Goal: Transaction & Acquisition: Purchase product/service

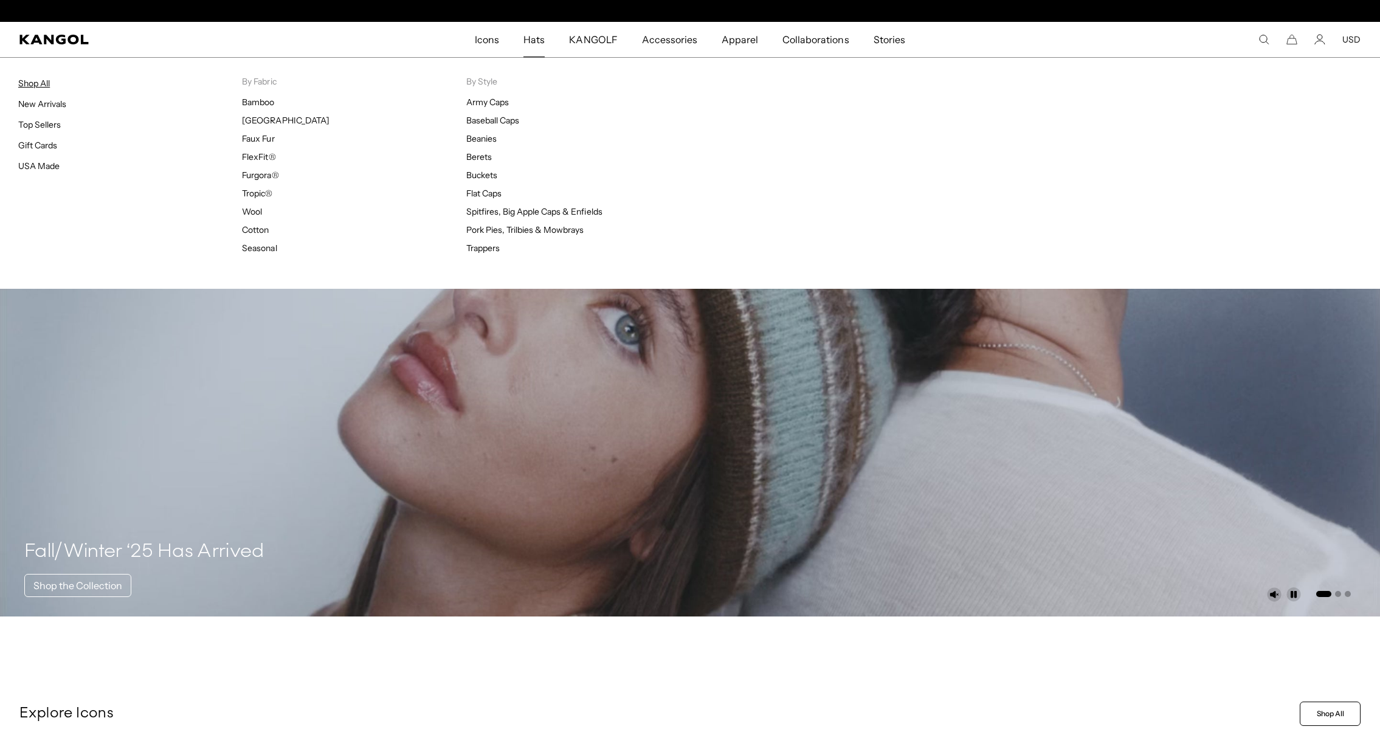
scroll to position [0, 250]
click at [27, 83] on link "Shop All" at bounding box center [34, 83] width 32 height 11
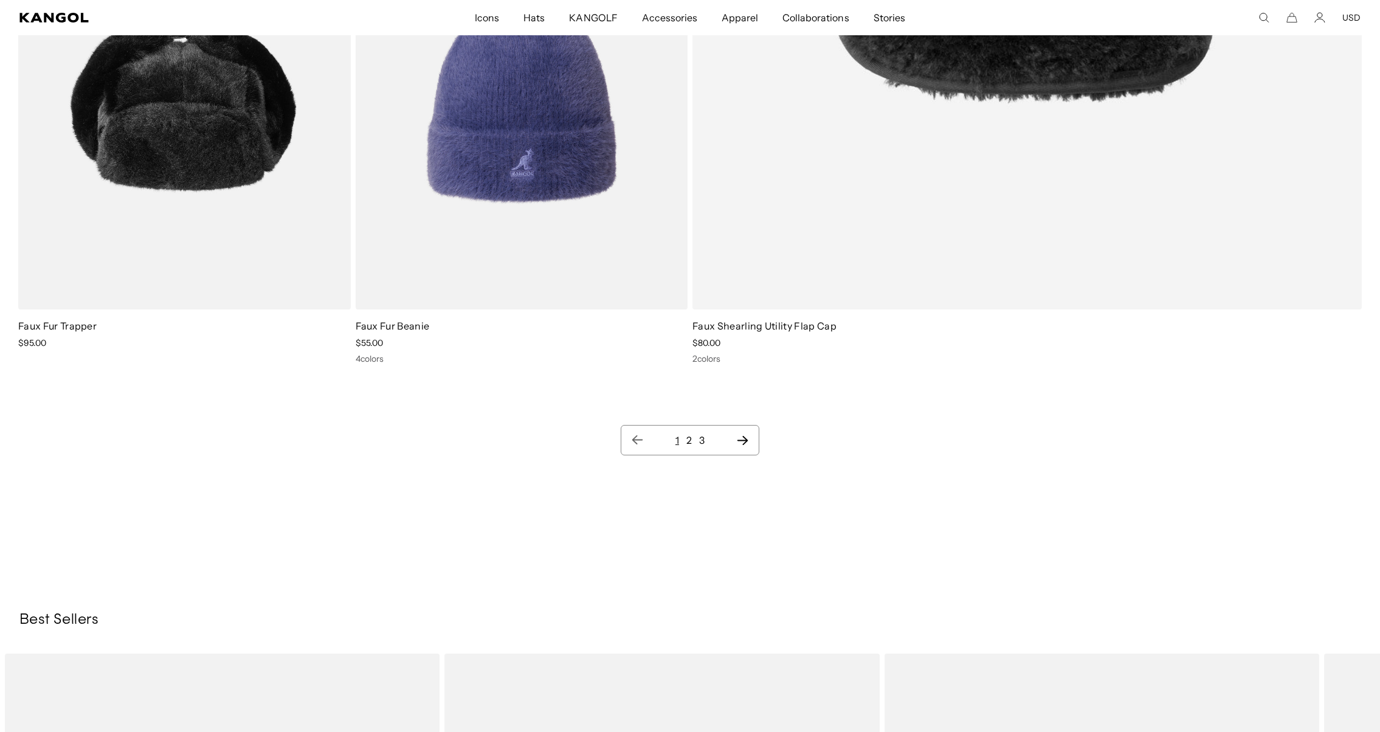
click at [731, 440] on ul "1 2 3" at bounding box center [690, 440] width 118 height 15
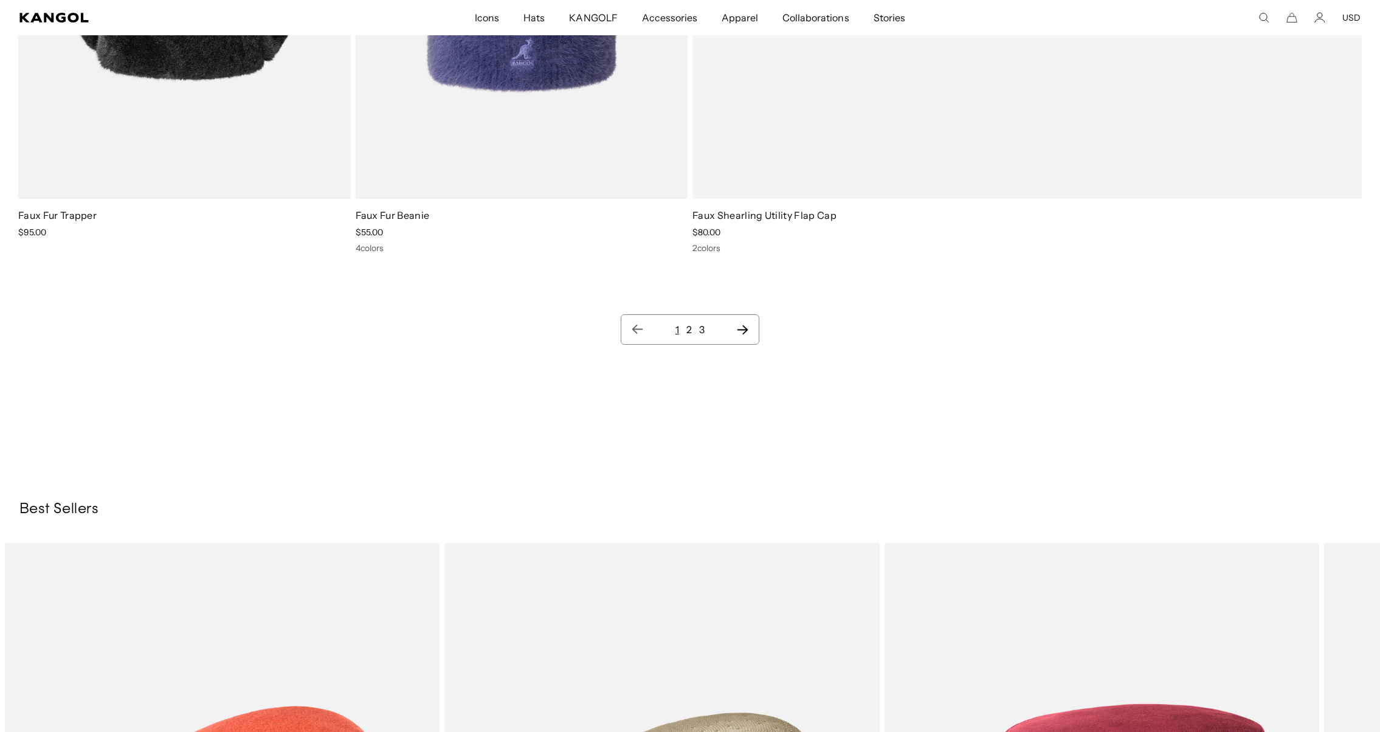
click at [737, 328] on icon "Next page" at bounding box center [742, 329] width 13 height 12
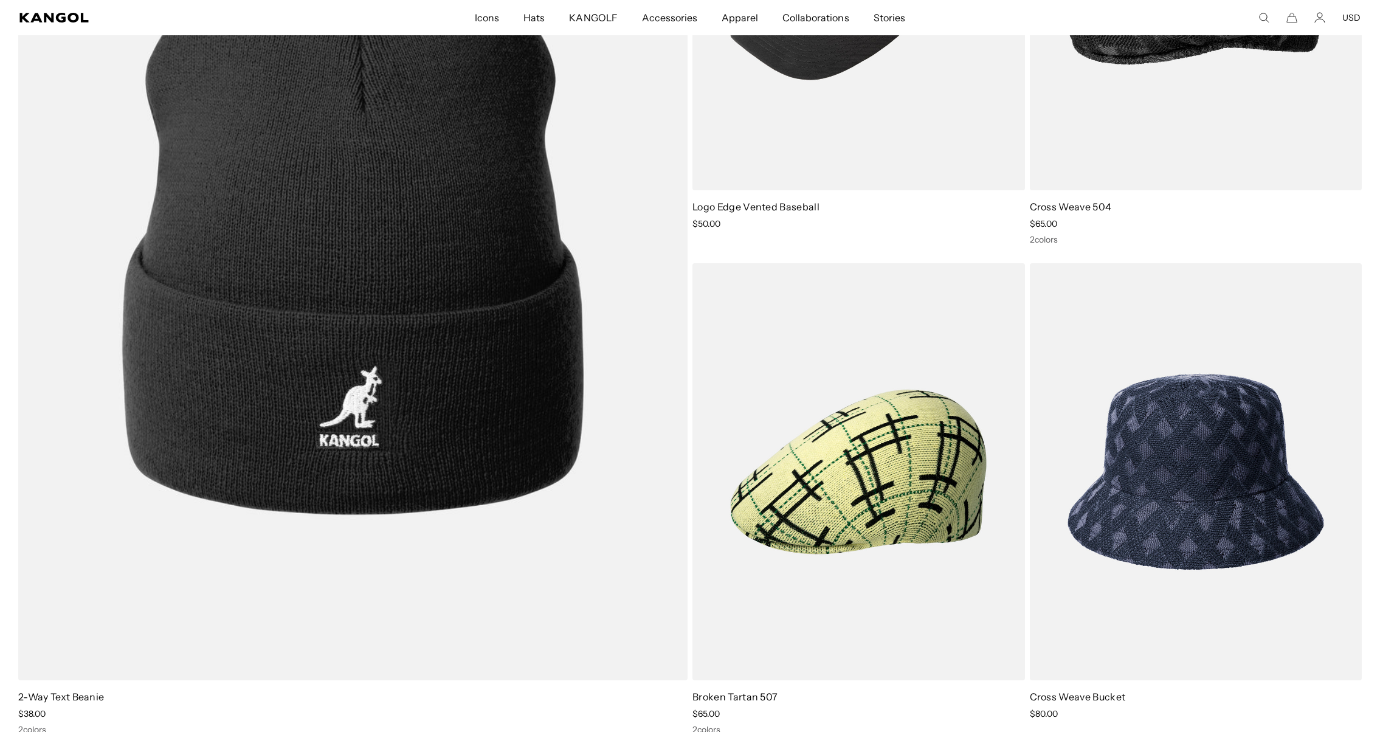
scroll to position [0, 250]
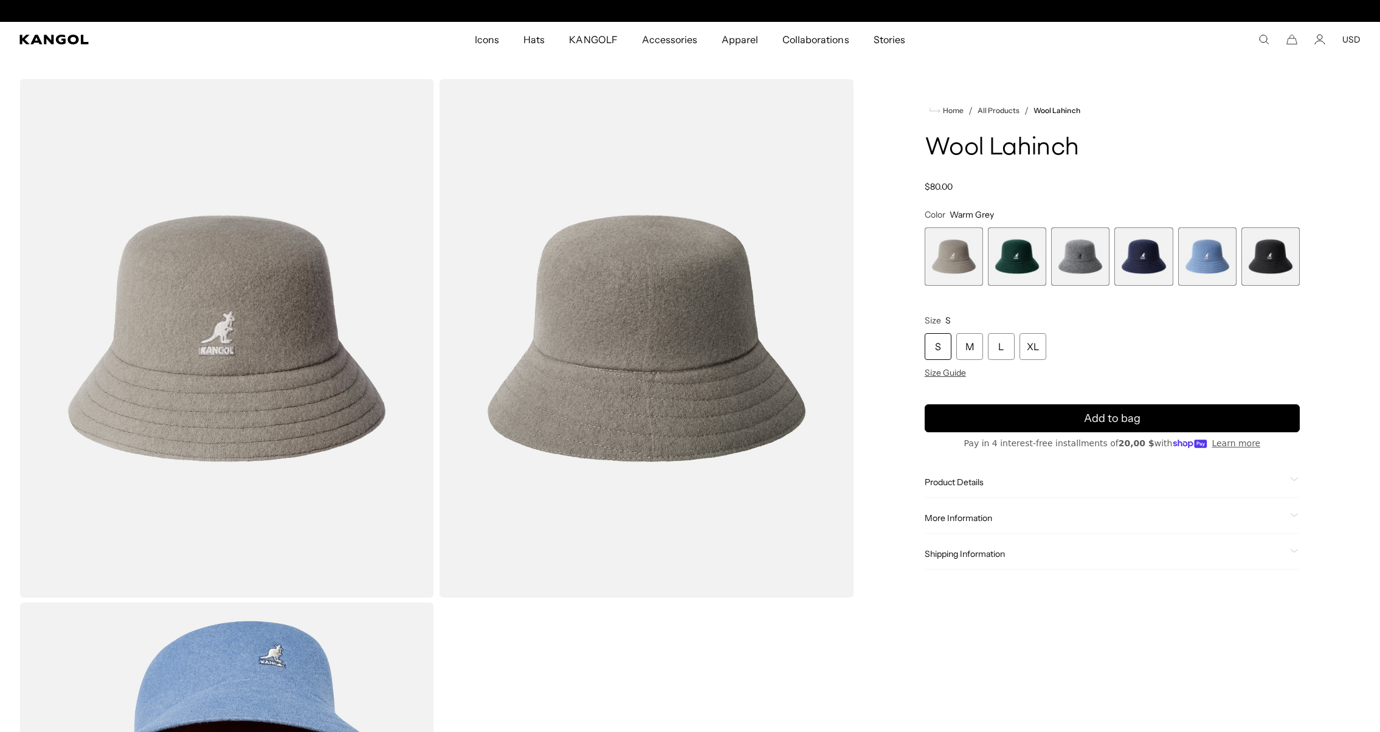
scroll to position [0, 250]
